Goal: Task Accomplishment & Management: Use online tool/utility

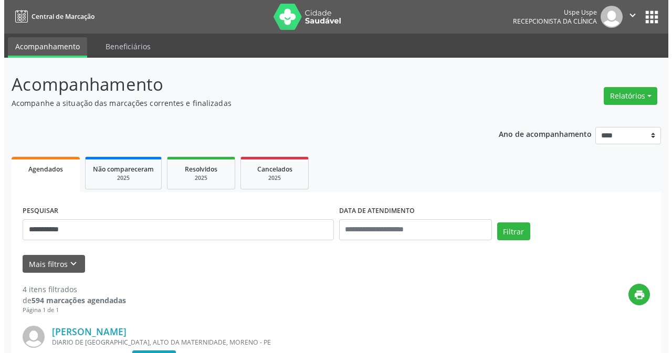
scroll to position [82, 0]
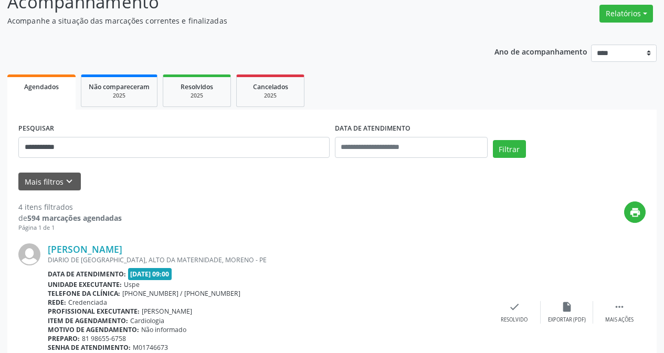
click at [626, 24] on div "Relatórios Agendamentos Procedimentos realizados" at bounding box center [626, 13] width 61 height 25
click at [610, 24] on div "Relatórios Agendamentos Procedimentos realizados" at bounding box center [626, 13] width 61 height 25
click at [606, 16] on button "Relatórios" at bounding box center [626, 14] width 54 height 18
click at [569, 30] on link "Agendamentos" at bounding box center [595, 36] width 113 height 15
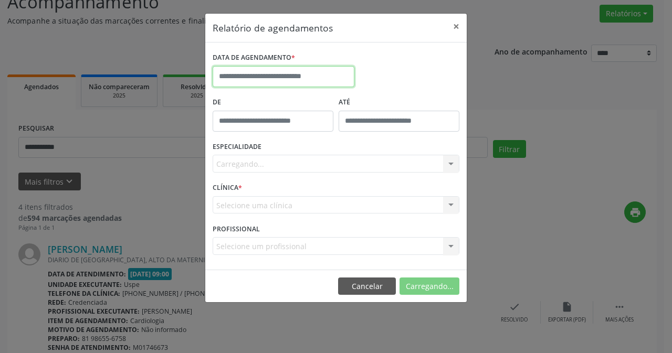
click at [289, 70] on input "text" at bounding box center [284, 76] width 142 height 21
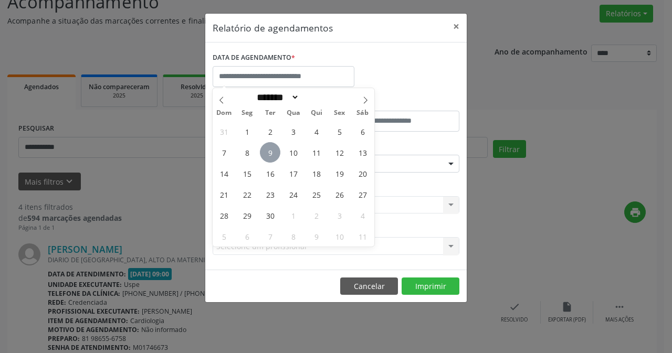
click at [266, 151] on span "9" at bounding box center [270, 152] width 20 height 20
type input "**********"
click at [266, 151] on span "9" at bounding box center [270, 152] width 20 height 20
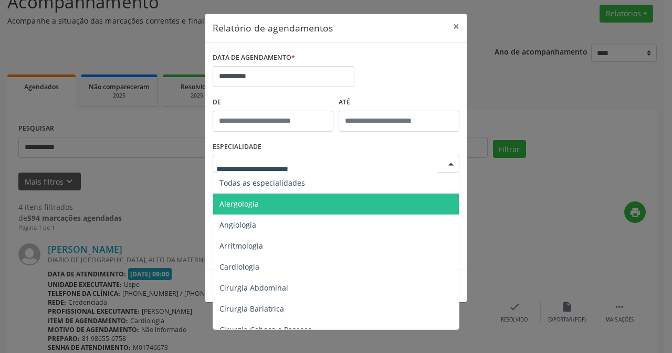
click at [291, 199] on span "Alergologia" at bounding box center [336, 204] width 247 height 21
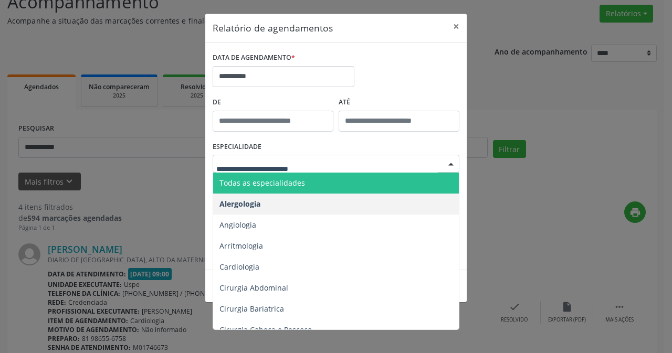
drag, startPoint x: 274, startPoint y: 167, endPoint x: 279, endPoint y: 176, distance: 9.6
click at [281, 178] on span "Todas as especialidades" at bounding box center [262, 183] width 86 height 10
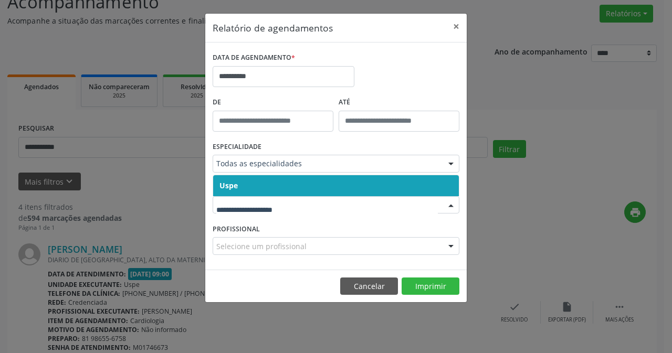
click at [265, 196] on span "Uspe" at bounding box center [336, 185] width 246 height 21
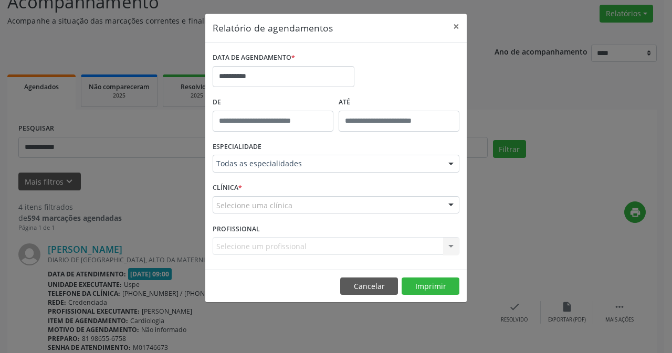
click at [266, 206] on div "Selecione uma clínica" at bounding box center [336, 205] width 247 height 18
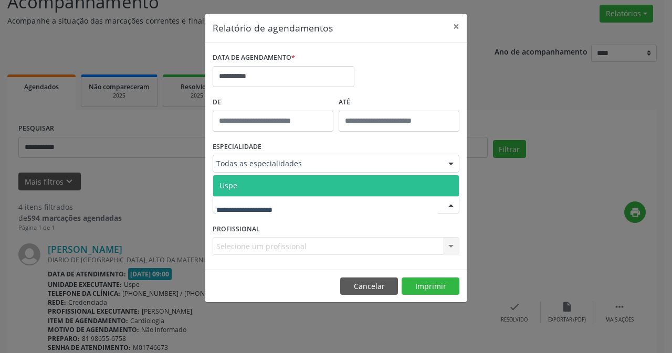
click at [263, 192] on span "Uspe" at bounding box center [336, 185] width 246 height 21
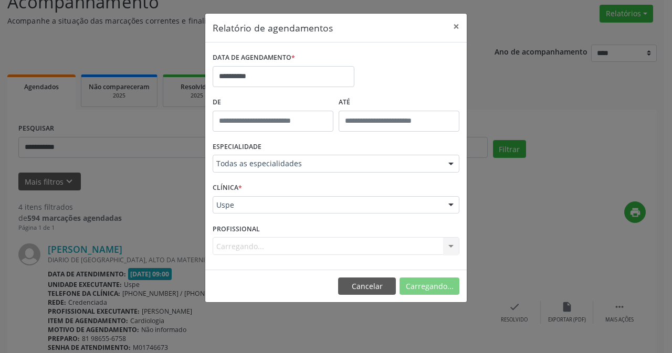
click at [264, 251] on div "Carregando... Nenhum resultado encontrado para: " " Não há nenhuma opção para s…" at bounding box center [336, 246] width 247 height 18
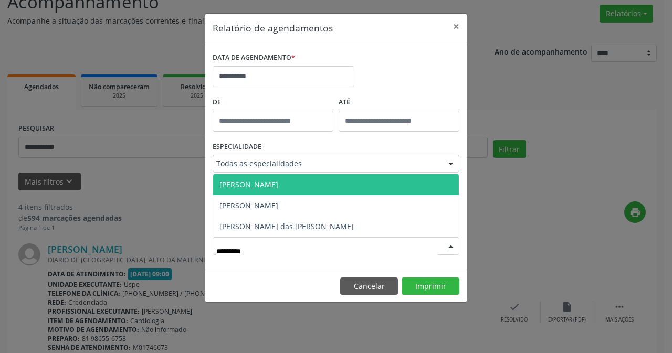
type input "**********"
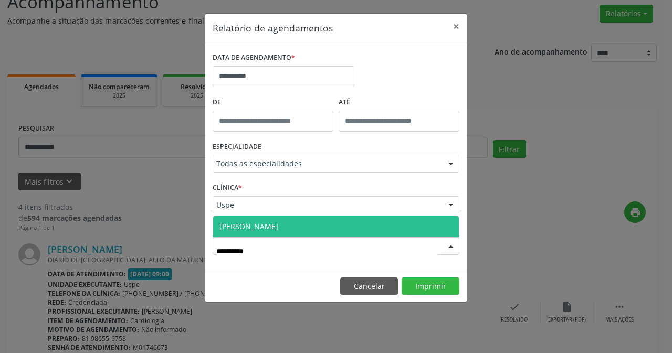
click at [278, 230] on span "[PERSON_NAME]" at bounding box center [248, 226] width 59 height 10
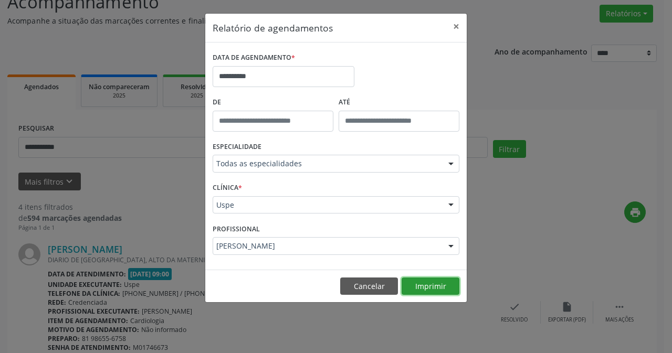
click at [426, 287] on button "Imprimir" at bounding box center [430, 287] width 58 height 18
